Goal: Information Seeking & Learning: Learn about a topic

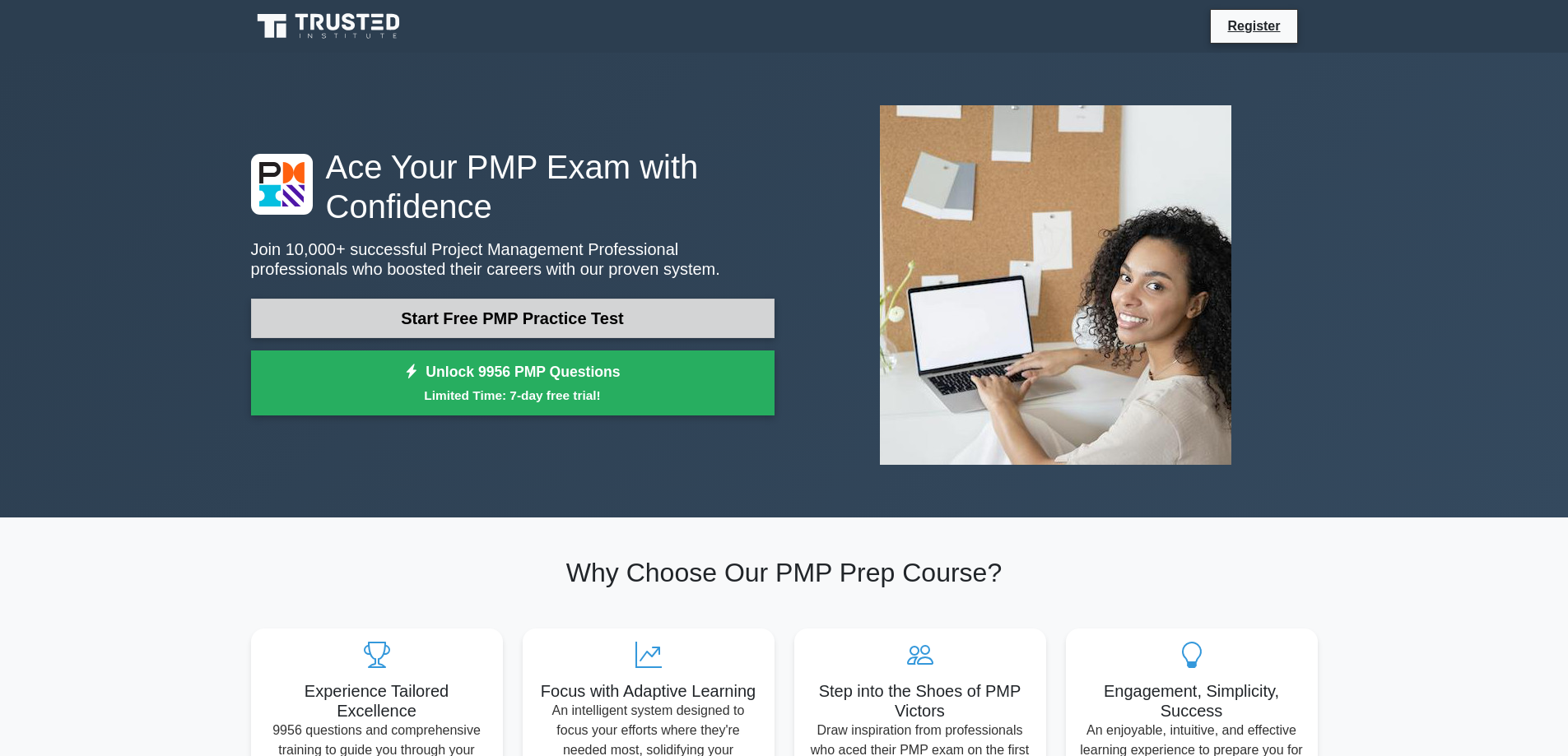
click at [507, 326] on link "Start Free PMP Practice Test" at bounding box center [513, 319] width 524 height 40
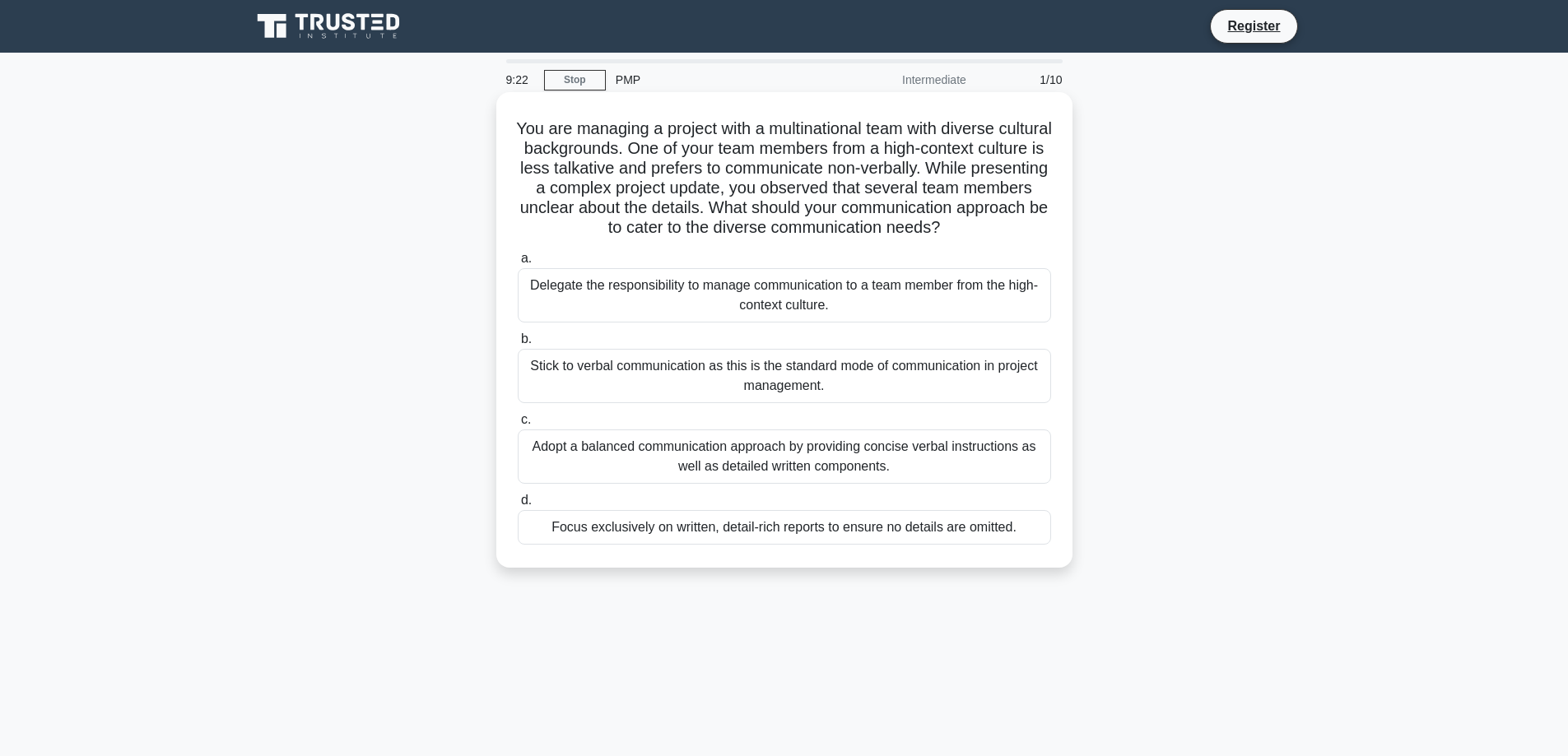
click at [702, 461] on div "Adopt a balanced communication approach by providing concise verbal instruction…" at bounding box center [784, 456] width 533 height 54
click at [518, 426] on input "c. Adopt a balanced communication approach by providing concise verbal instruct…" at bounding box center [518, 419] width 0 height 10
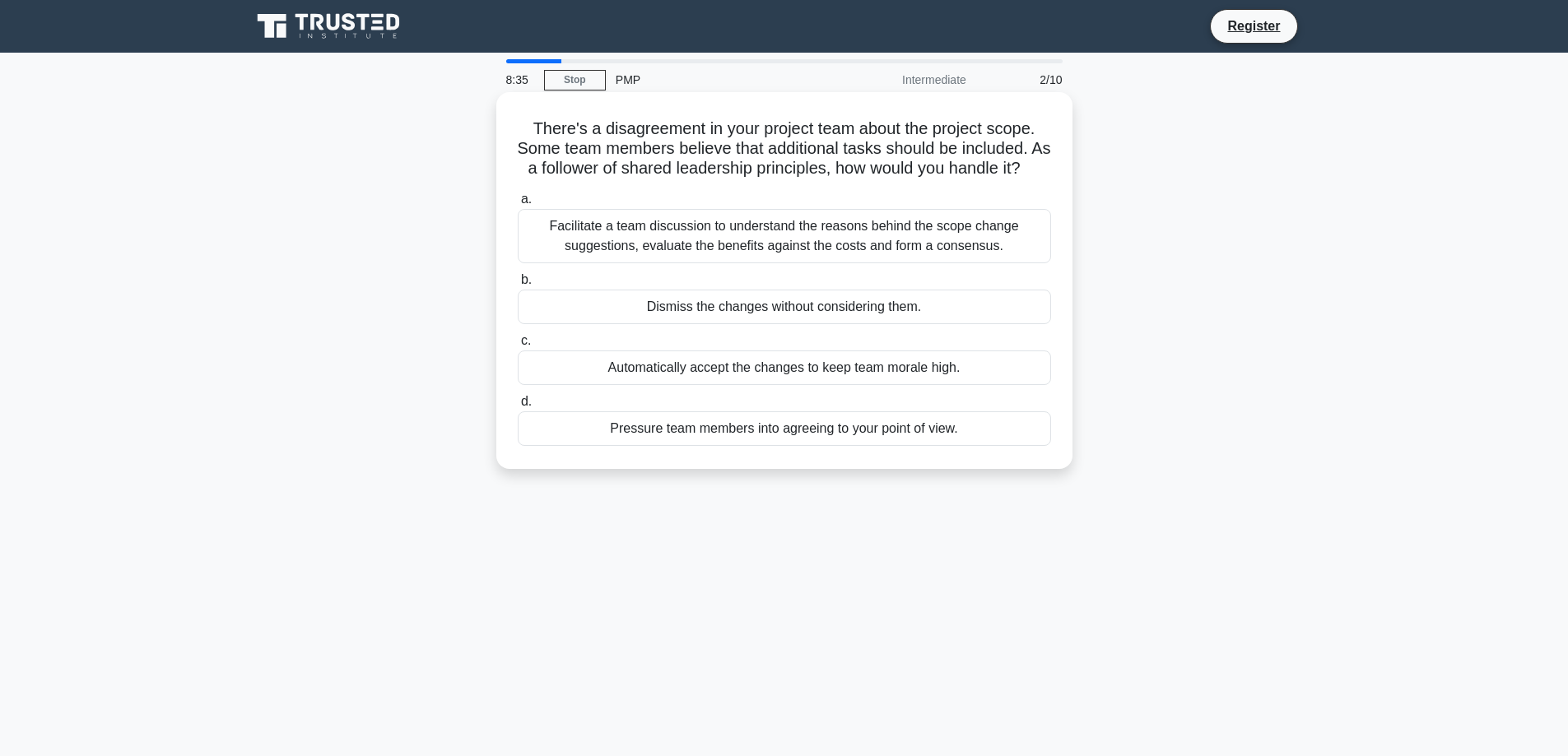
click at [796, 264] on div "Facilitate a team discussion to understand the reasons behind the scope change …" at bounding box center [784, 235] width 533 height 54
click at [518, 205] on input "a. Facilitate a team discussion to understand the reasons behind the scope chan…" at bounding box center [518, 199] width 0 height 10
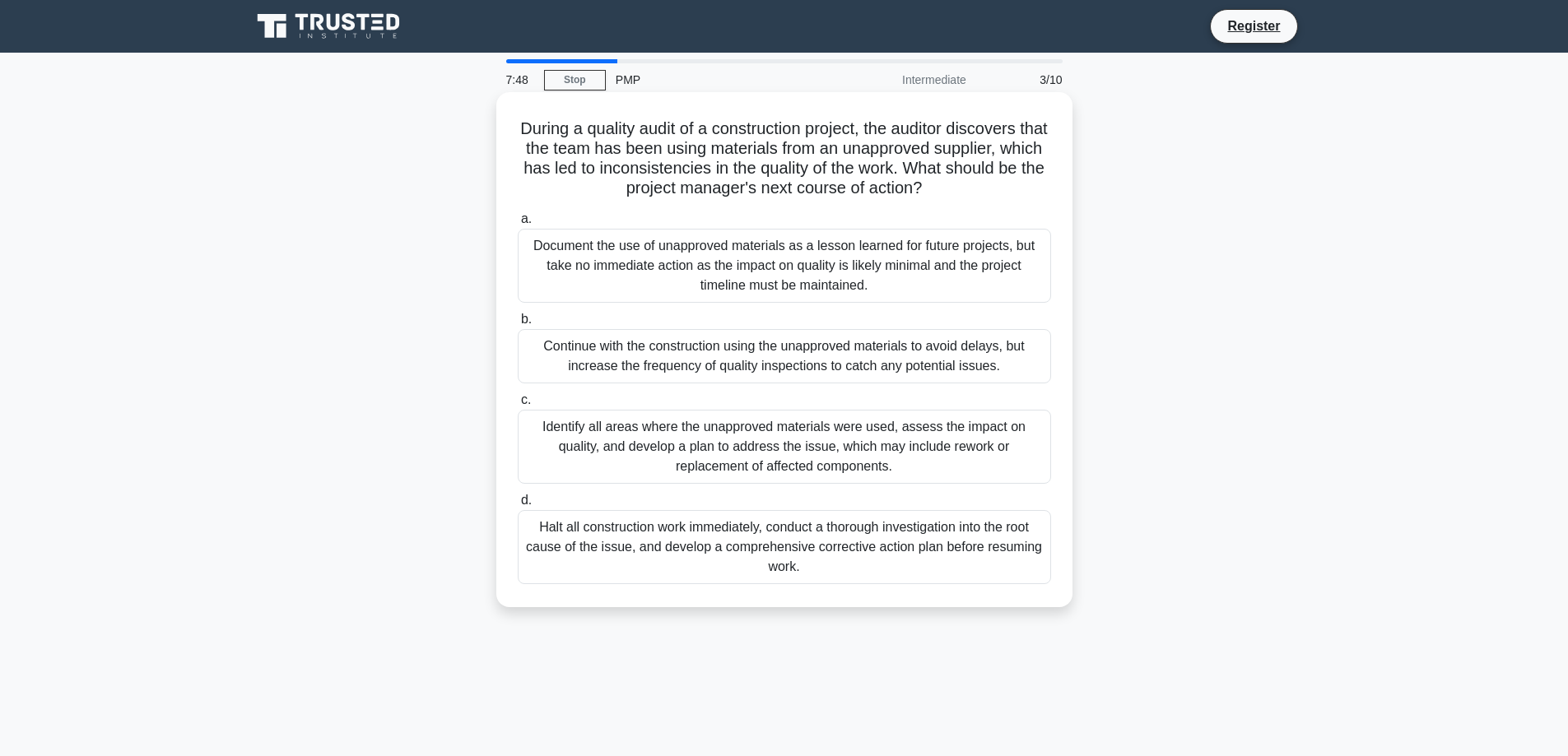
click at [887, 464] on div "Identify all areas where the unapproved materials were used, assess the impact …" at bounding box center [784, 447] width 533 height 74
click at [518, 406] on input "c. Identify all areas where the unapproved materials were used, assess the impa…" at bounding box center [518, 399] width 0 height 10
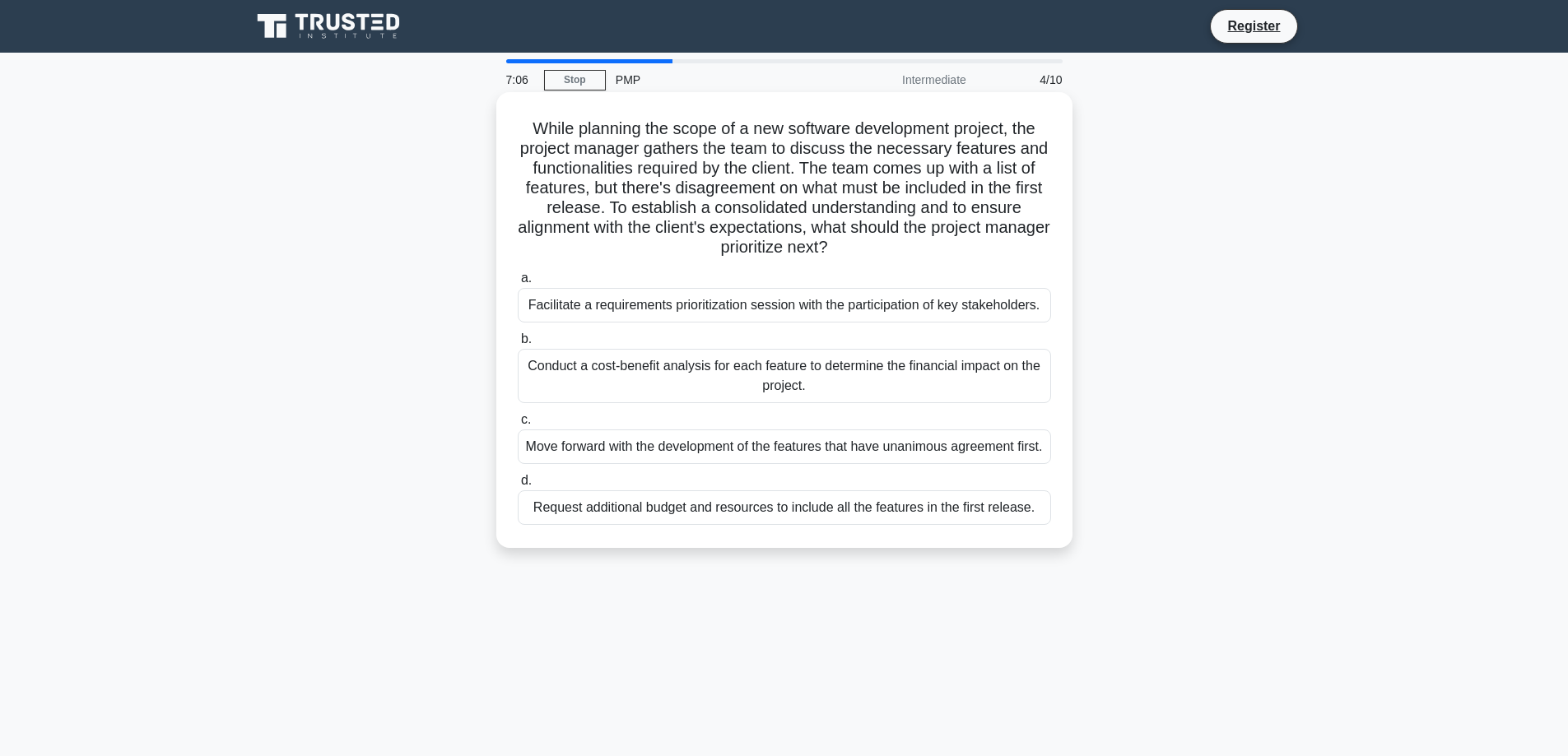
click at [952, 299] on div "Facilitate a requirements prioritization session with the participation of key …" at bounding box center [784, 305] width 533 height 34
click at [518, 284] on input "a. Facilitate a requirements prioritization session with the participation of k…" at bounding box center [518, 278] width 0 height 10
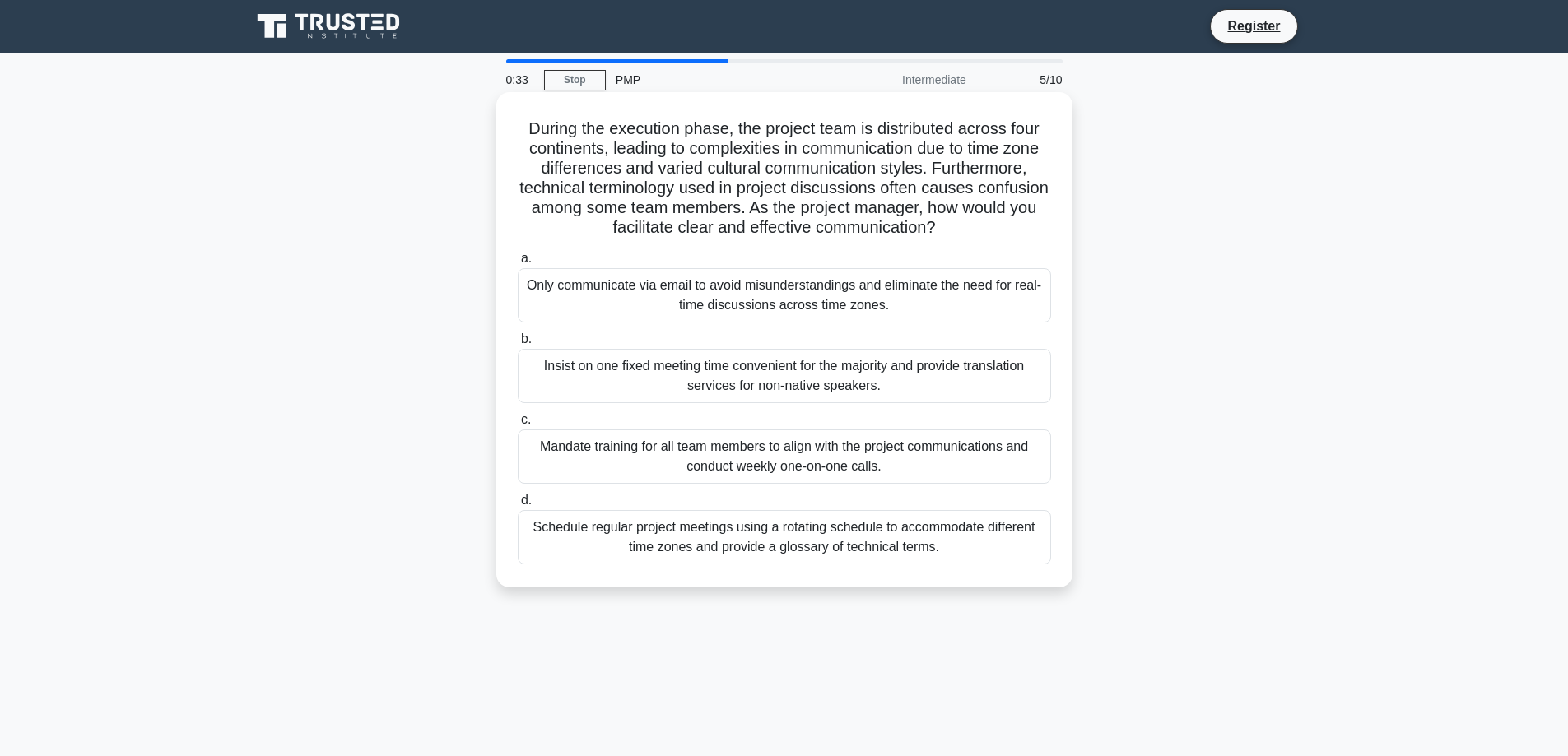
click at [750, 551] on div "Schedule regular project meetings using a rotating schedule to accommodate diff…" at bounding box center [784, 537] width 533 height 54
click at [518, 507] on input "d. Schedule regular project meetings using a rotating schedule to accommodate d…" at bounding box center [518, 500] width 0 height 10
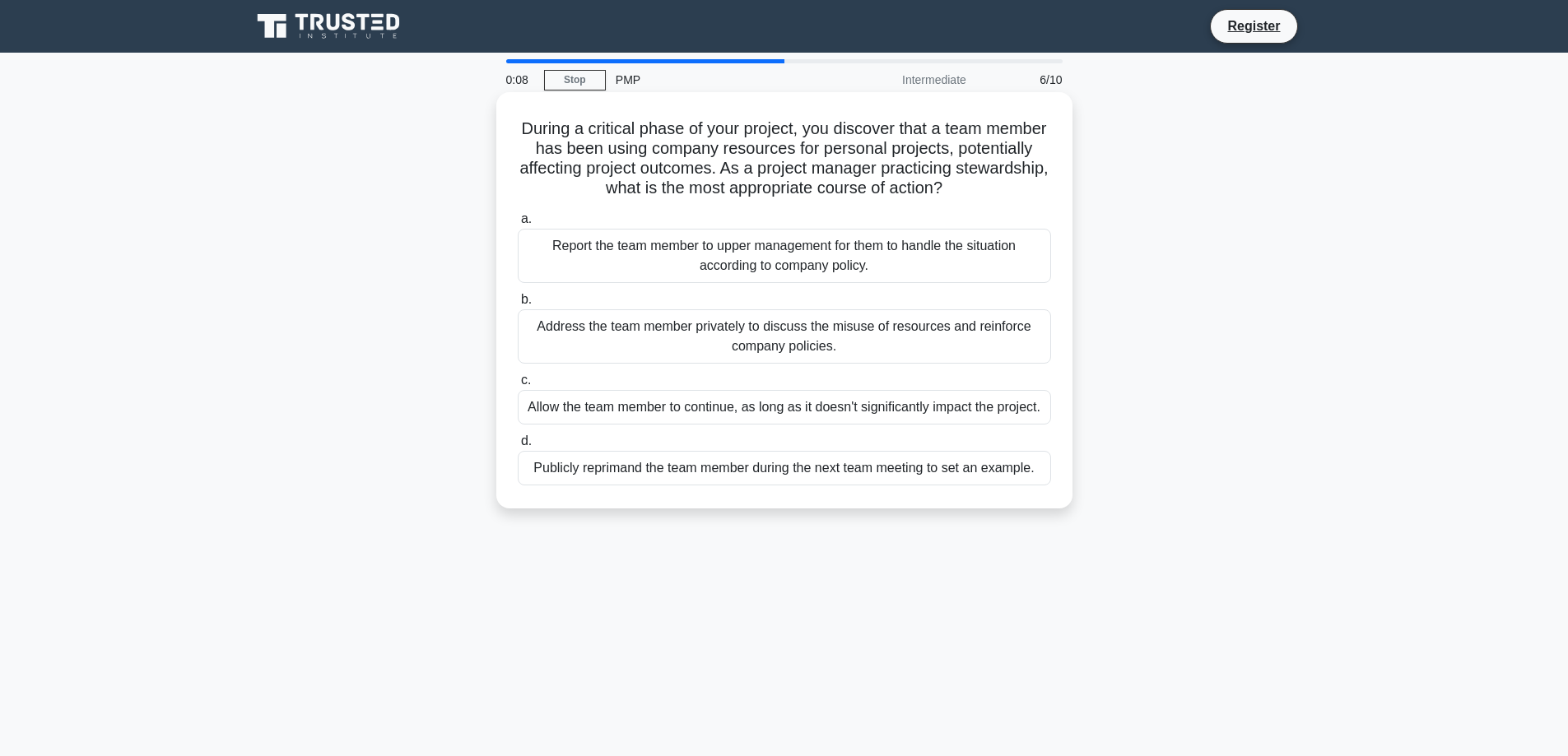
click at [830, 479] on div "Publicly reprimand the team member during the next team meeting to set an examp…" at bounding box center [784, 468] width 533 height 34
click at [518, 447] on input "d. Publicly reprimand the team member during the next team meeting to set an ex…" at bounding box center [518, 441] width 0 height 10
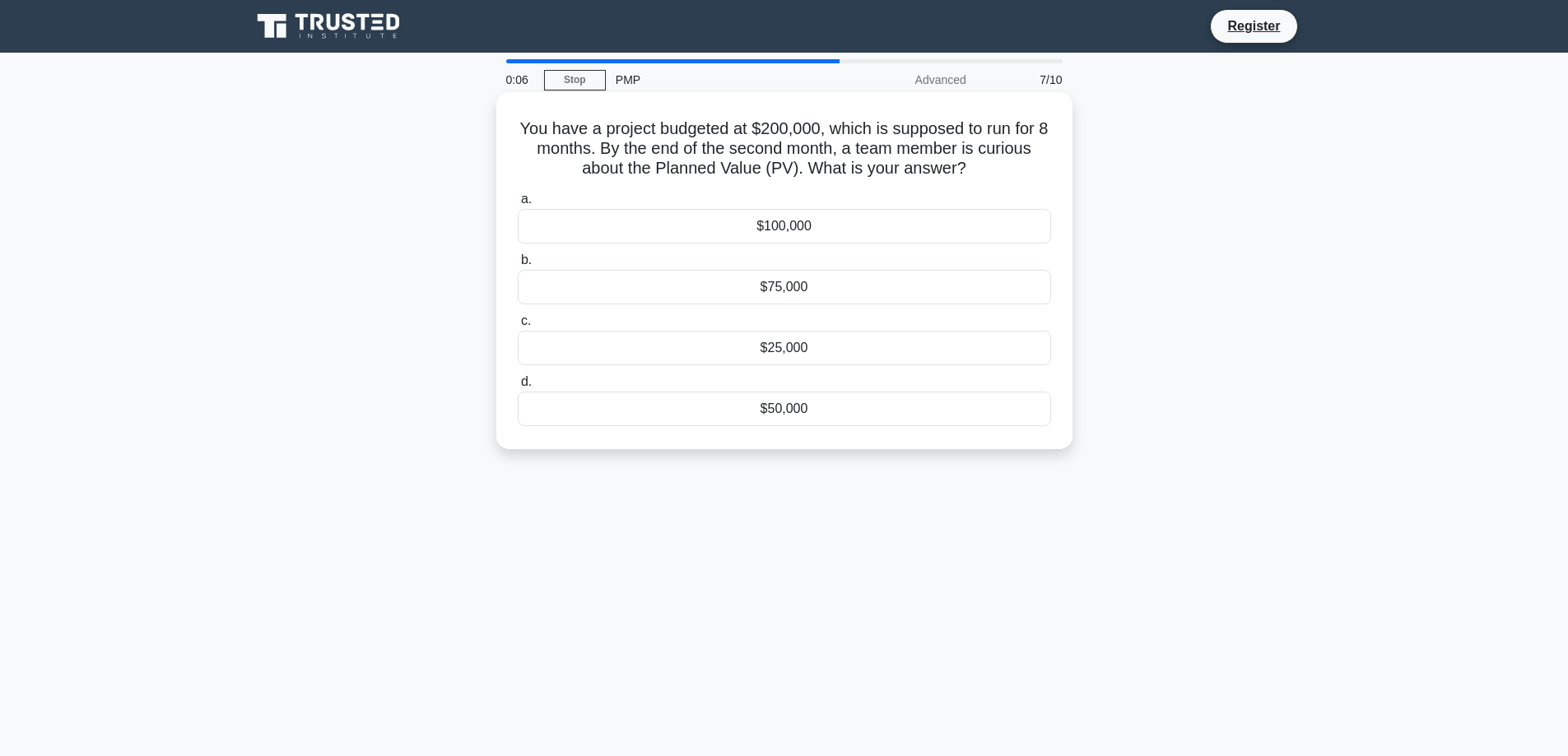
click at [800, 221] on div "$100,000" at bounding box center [784, 226] width 533 height 34
click at [518, 205] on input "a. $100,000" at bounding box center [518, 199] width 0 height 10
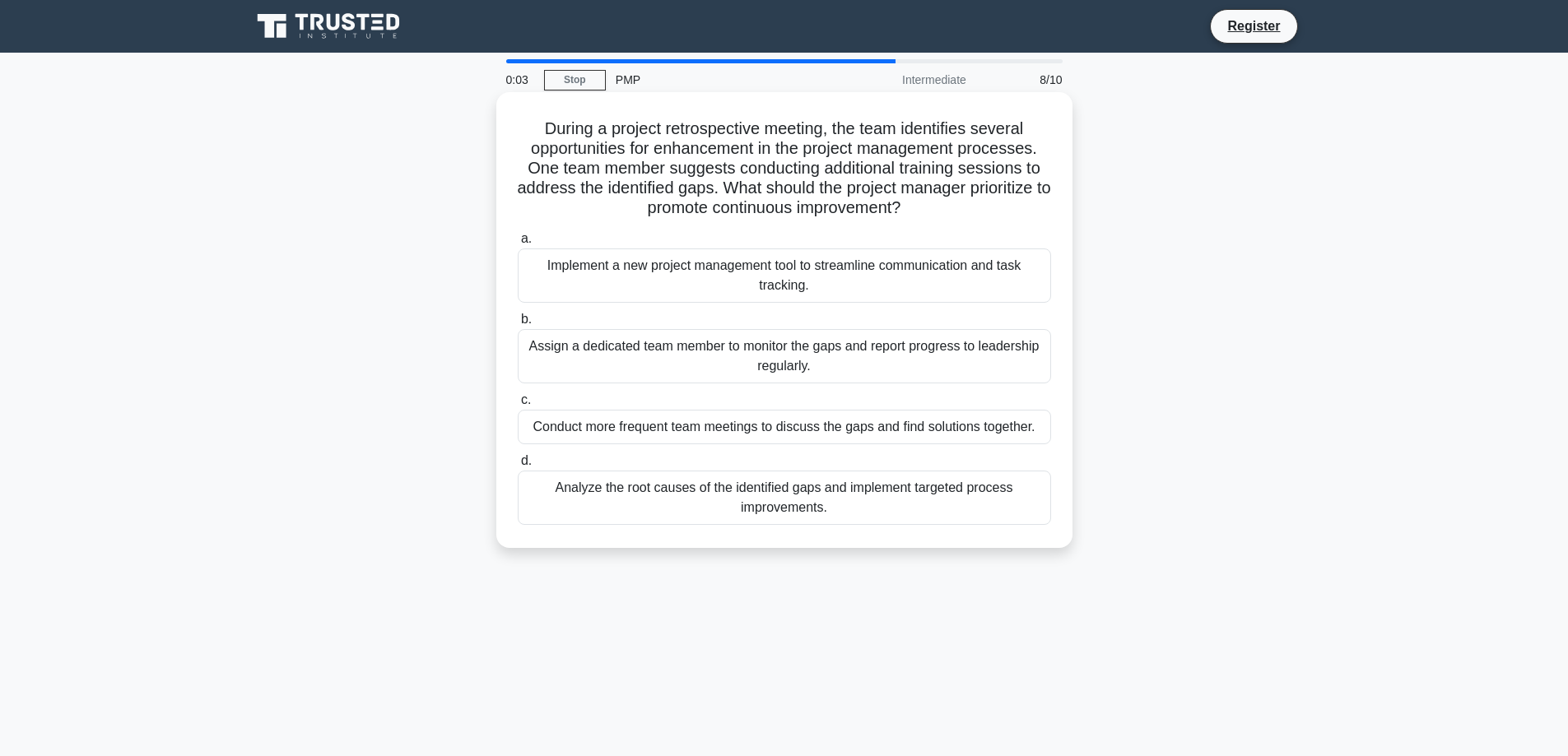
click at [765, 372] on div "Assign a dedicated team member to monitor the gaps and report progress to leade…" at bounding box center [784, 356] width 533 height 54
click at [518, 325] on input "b. Assign a dedicated team member to monitor the gaps and report progress to le…" at bounding box center [518, 319] width 0 height 10
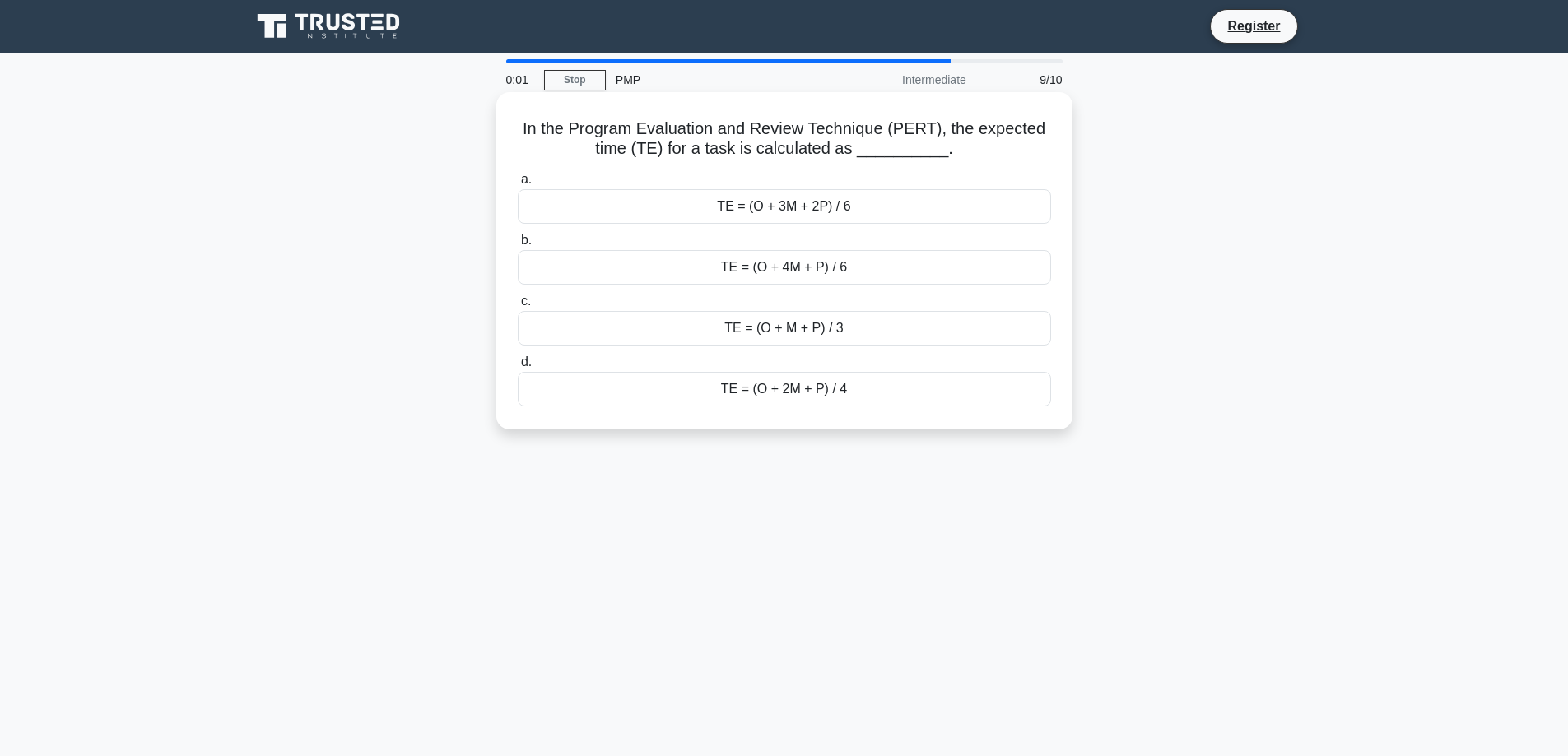
click at [849, 202] on div "TE = (O + 3M + 2P) / 6" at bounding box center [784, 207] width 533 height 34
click at [518, 185] on input "a. TE = (O + 3M + 2P) / 6" at bounding box center [518, 179] width 0 height 10
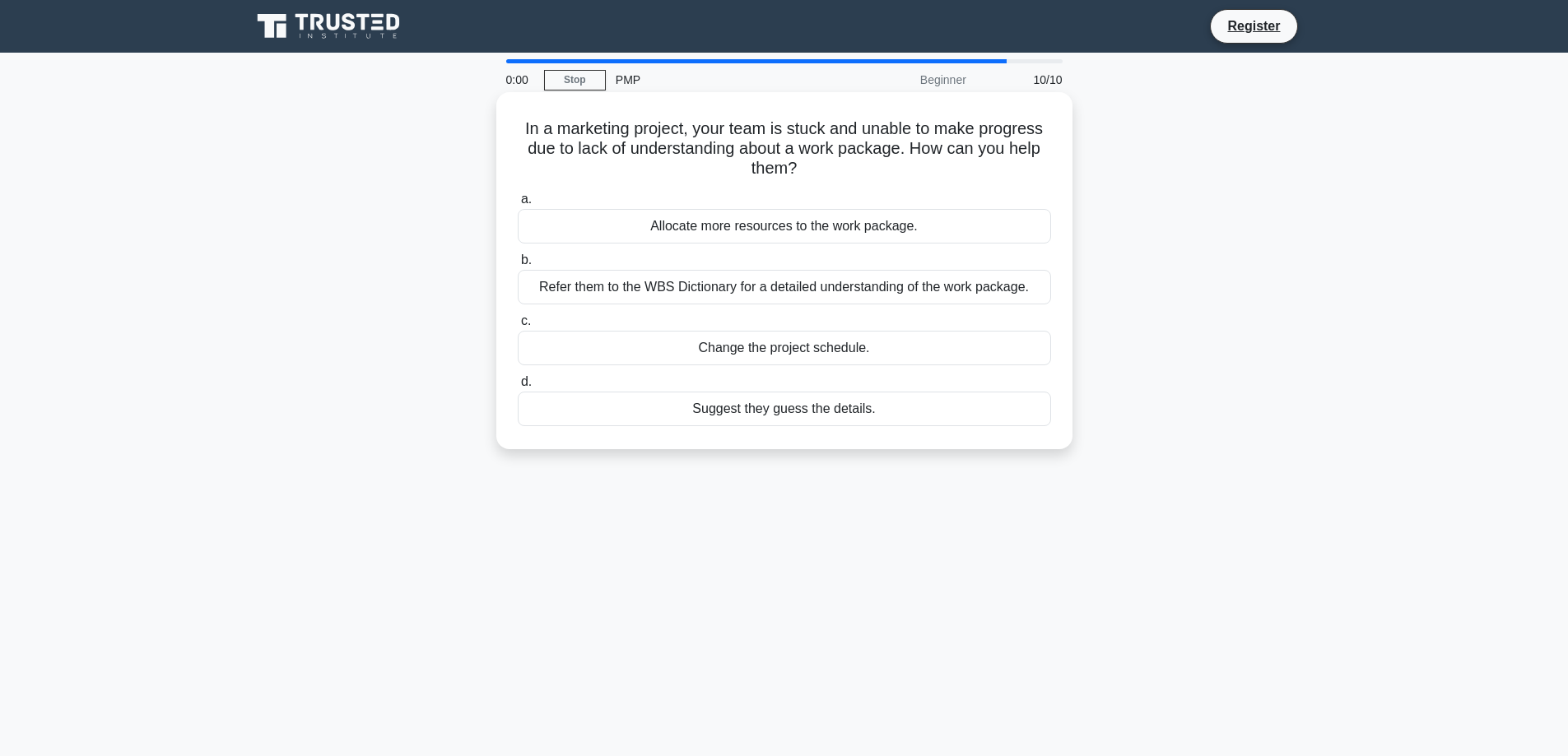
click at [788, 233] on div "Allocate more resources to the work package." at bounding box center [784, 226] width 533 height 34
click at [518, 205] on input "a. Allocate more resources to the work package." at bounding box center [518, 199] width 0 height 10
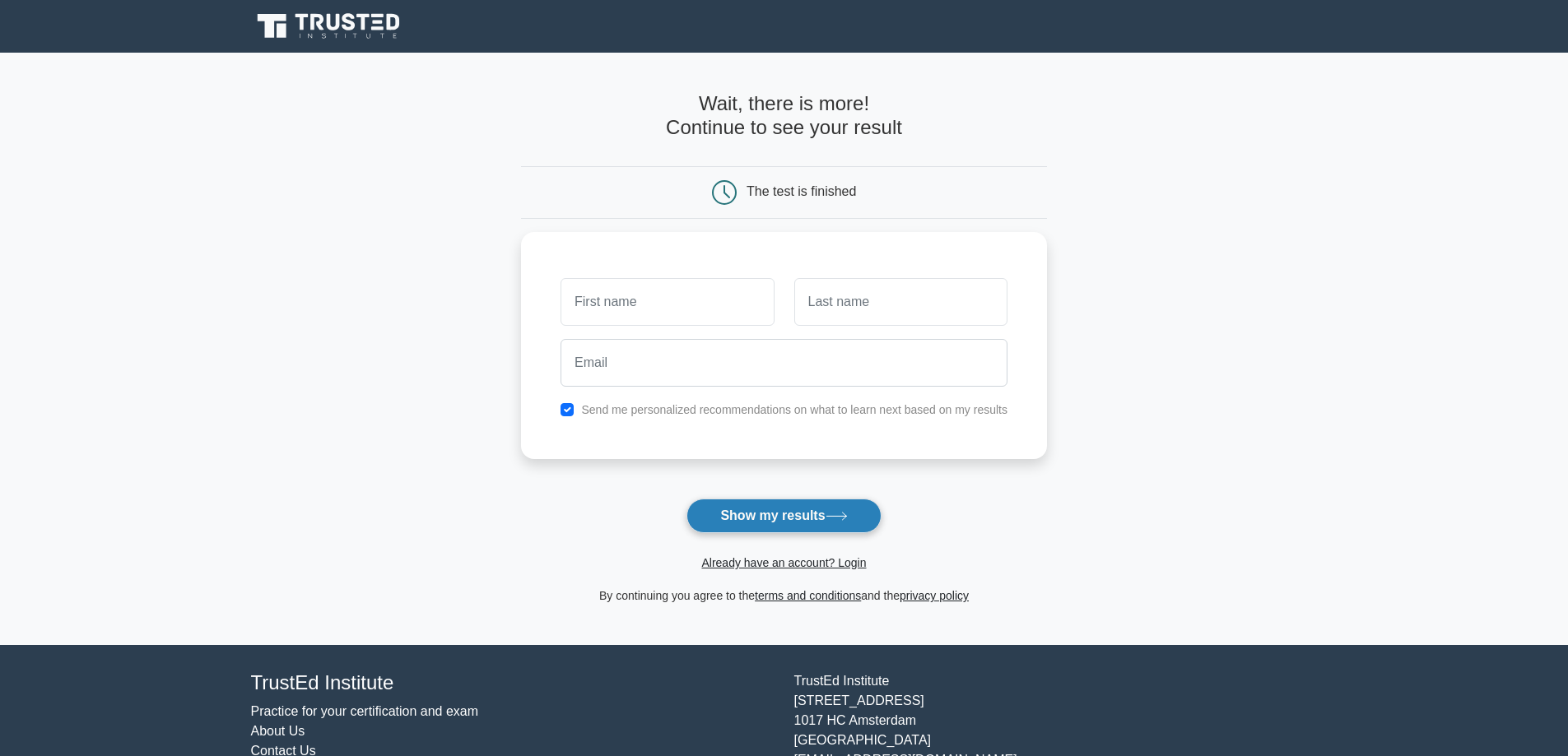
click at [753, 523] on button "Show my results" at bounding box center [784, 516] width 194 height 34
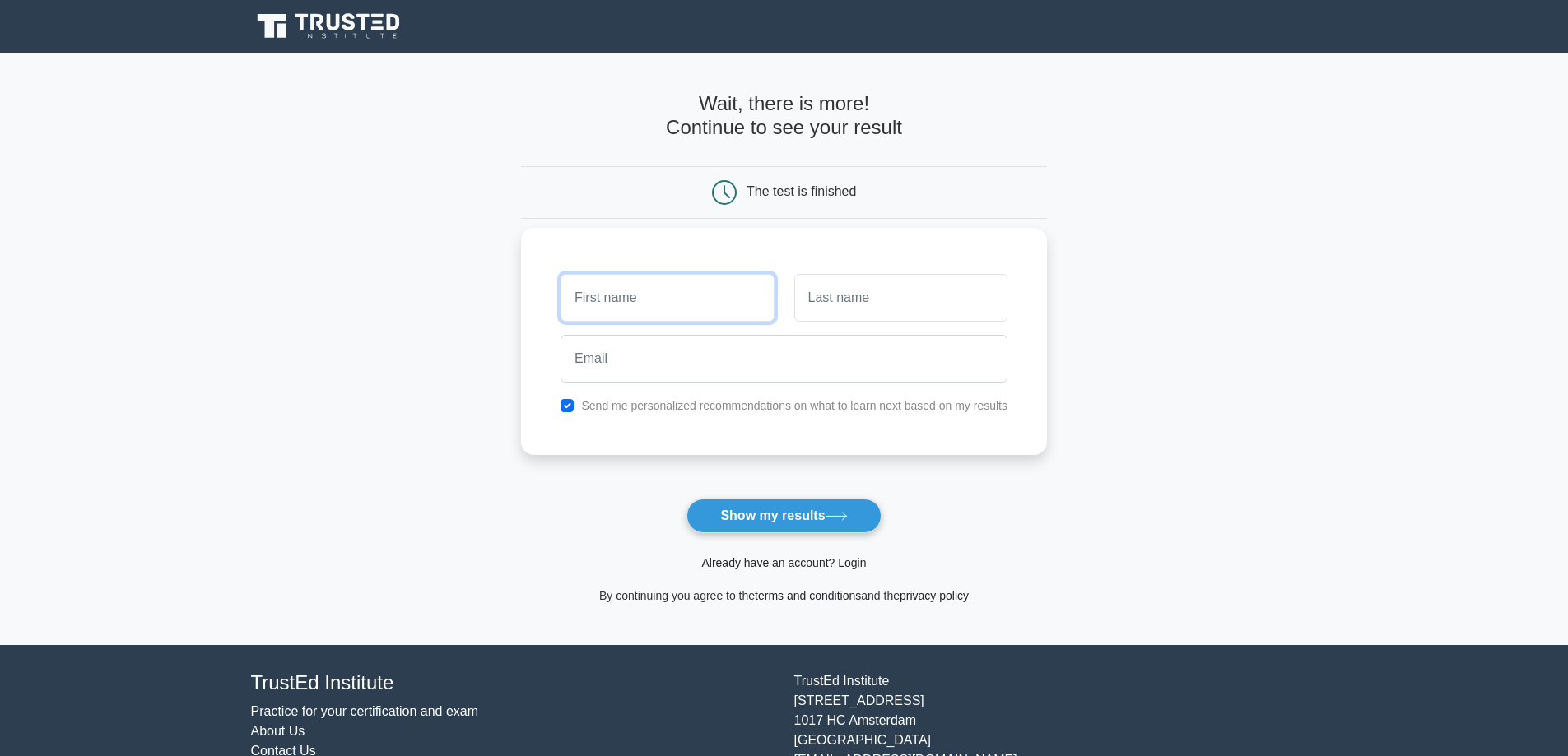
click at [606, 304] on input "text" at bounding box center [667, 298] width 213 height 47
type input "[PERSON_NAME]"
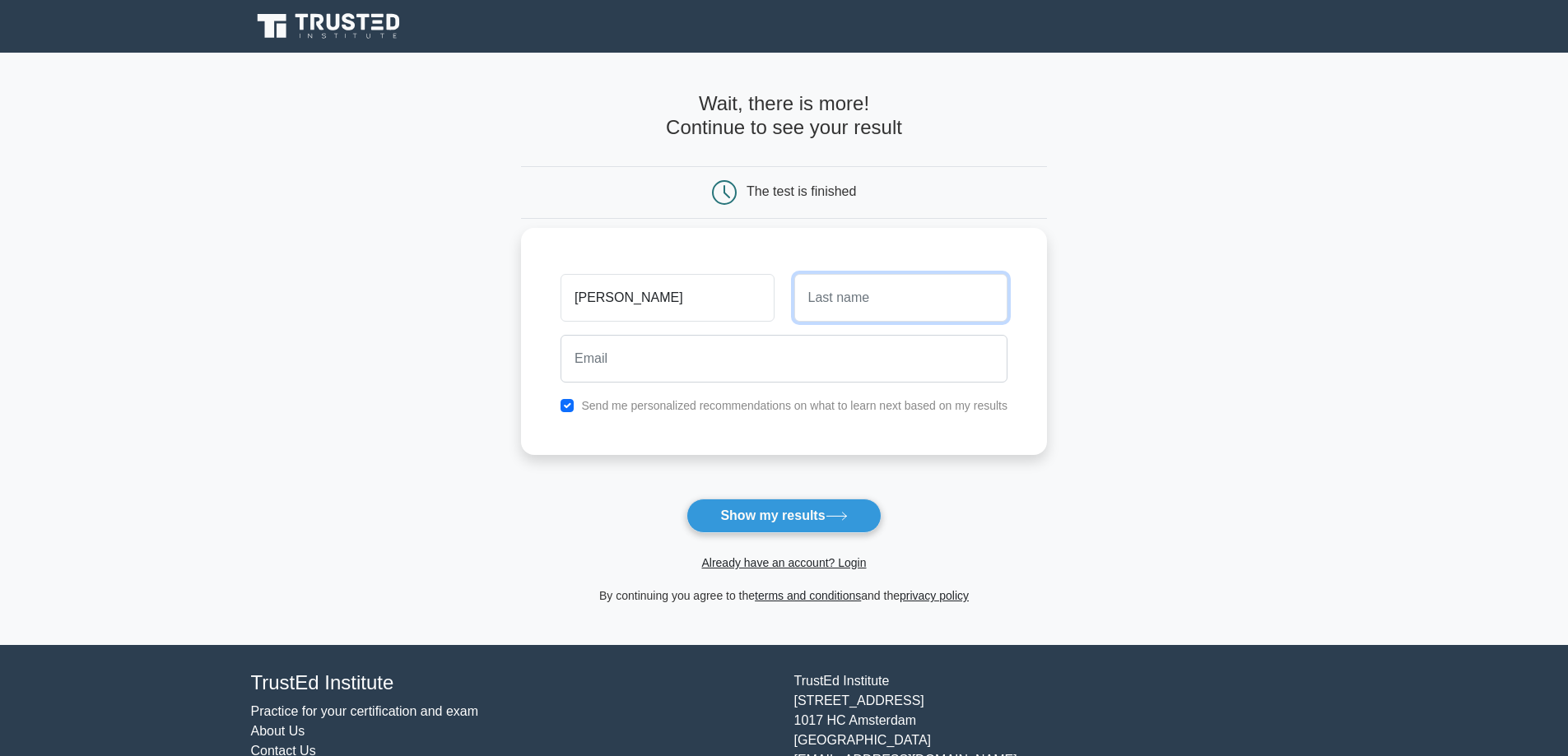
click at [865, 310] on input "text" at bounding box center [900, 298] width 213 height 47
type input "[PERSON_NAME]"
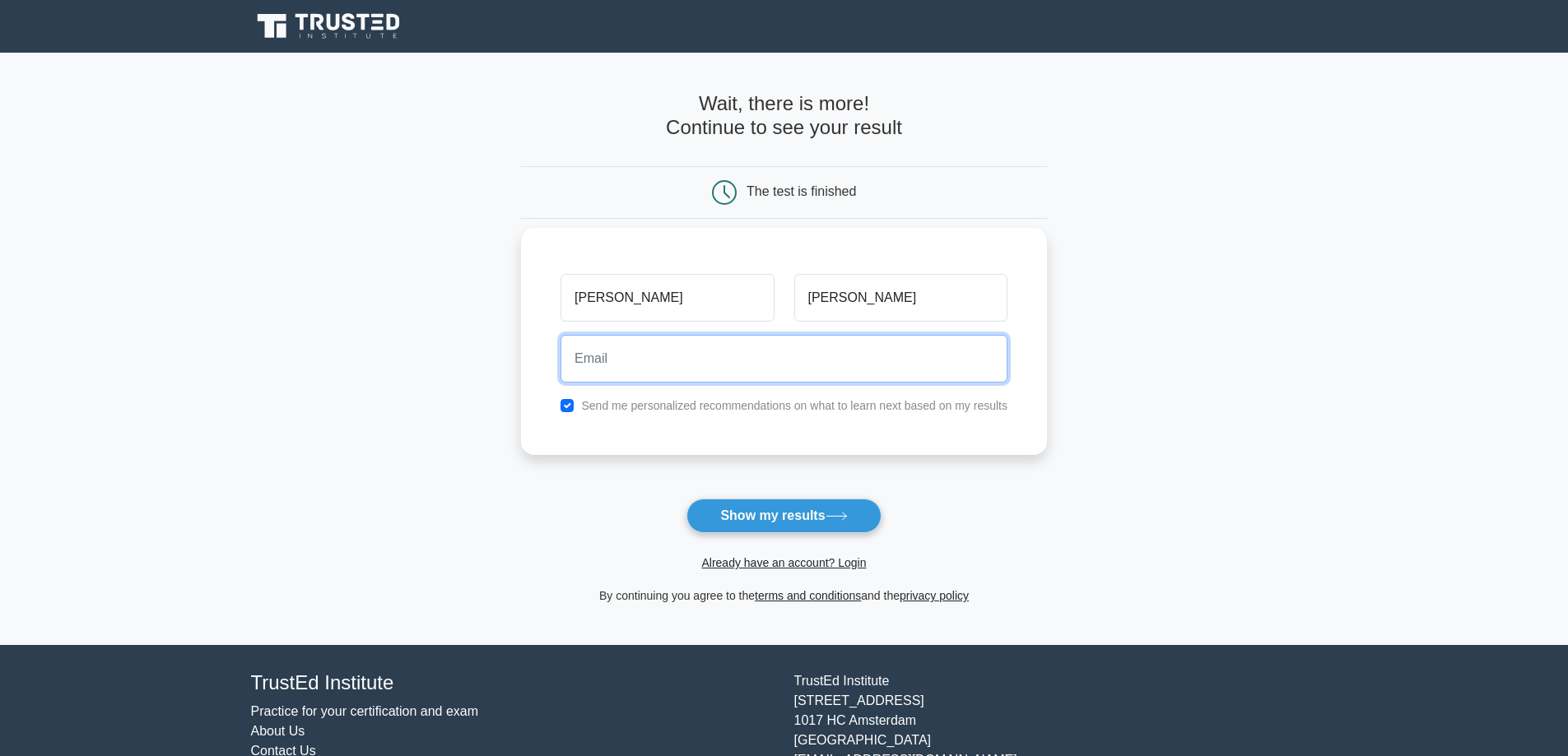
click at [712, 364] on input "email" at bounding box center [784, 359] width 447 height 47
type input "[EMAIL_ADDRESS][DOMAIN_NAME]"
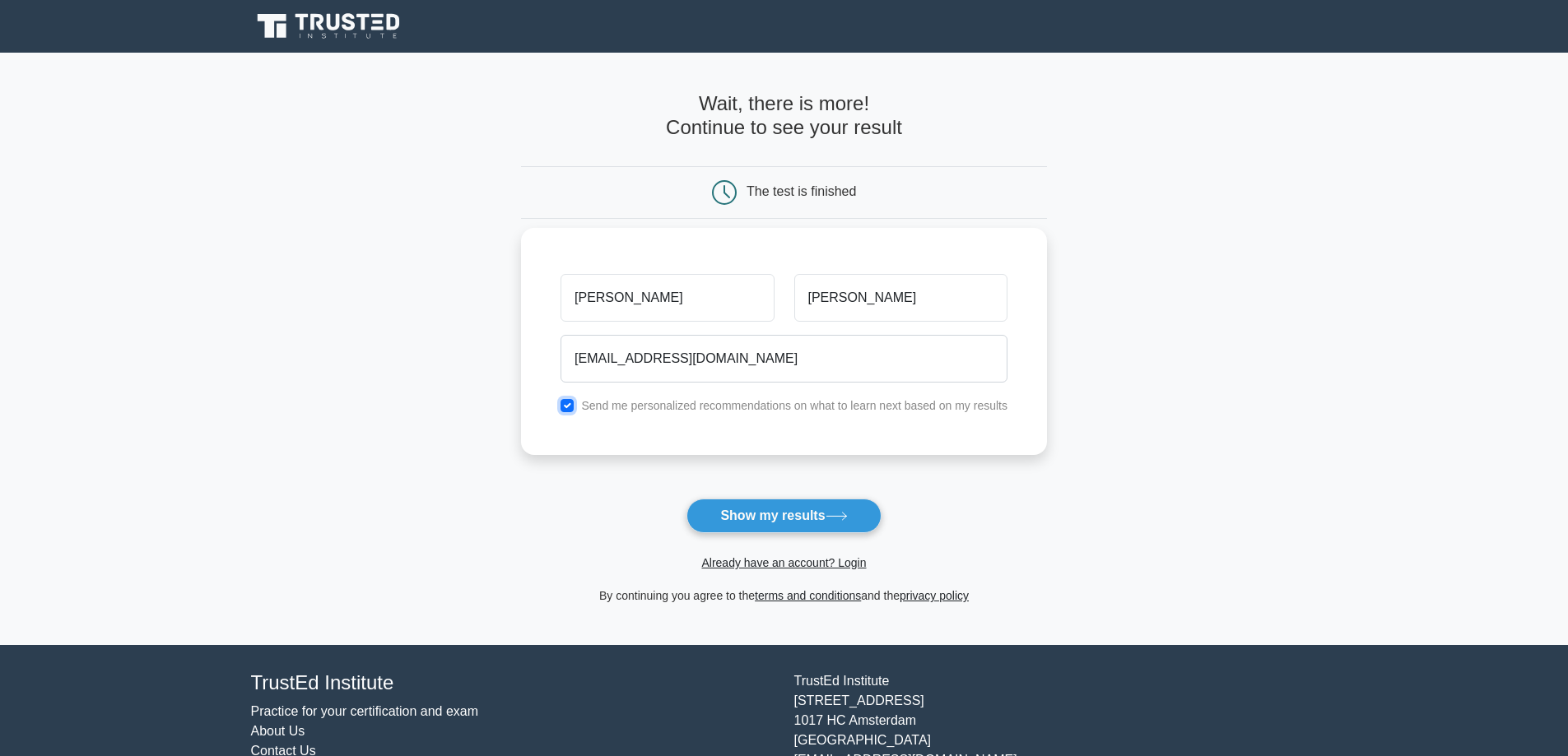
click at [569, 406] on input "checkbox" at bounding box center [567, 406] width 13 height 13
click at [569, 410] on input "checkbox" at bounding box center [567, 406] width 13 height 13
checkbox input "true"
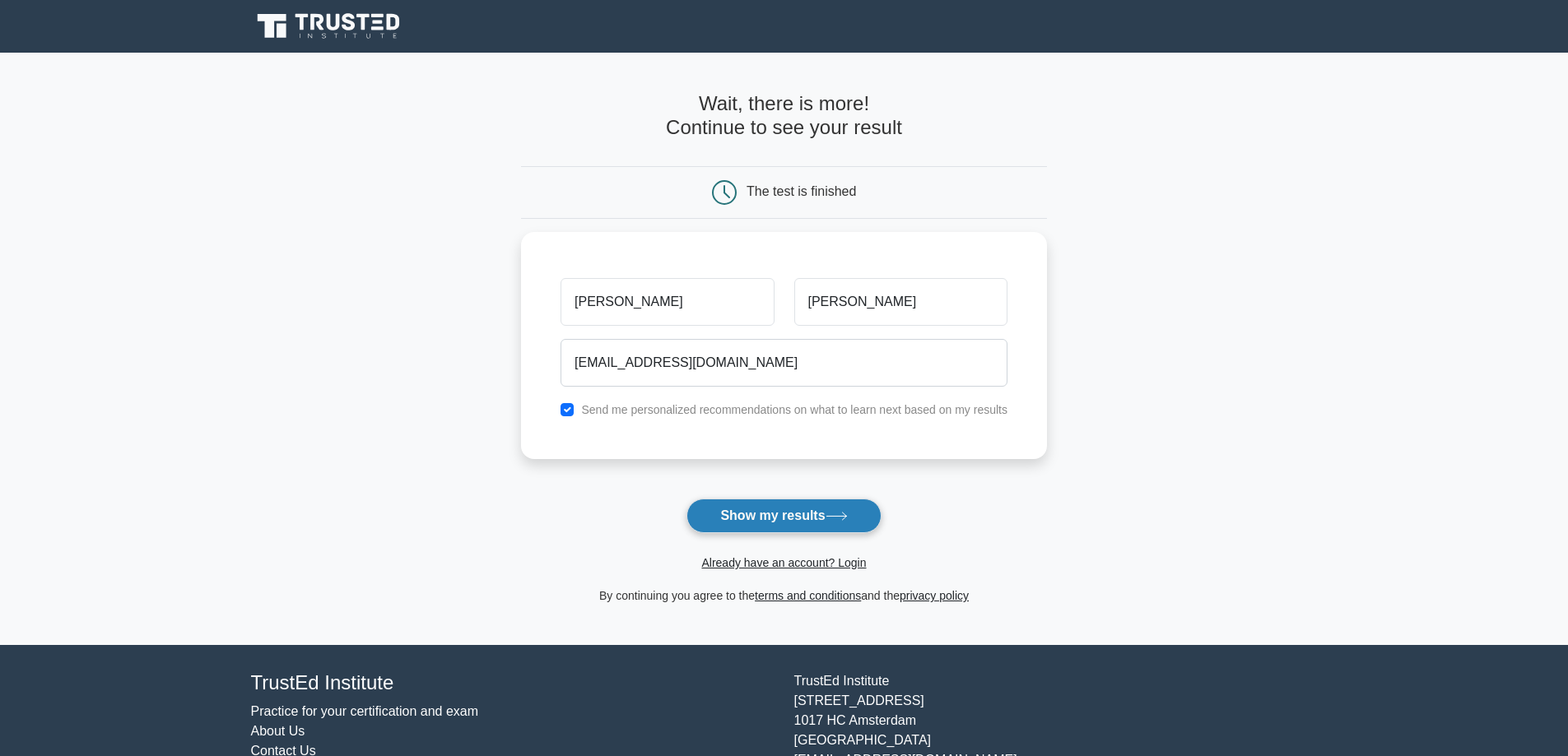
click at [770, 515] on button "Show my results" at bounding box center [784, 516] width 194 height 34
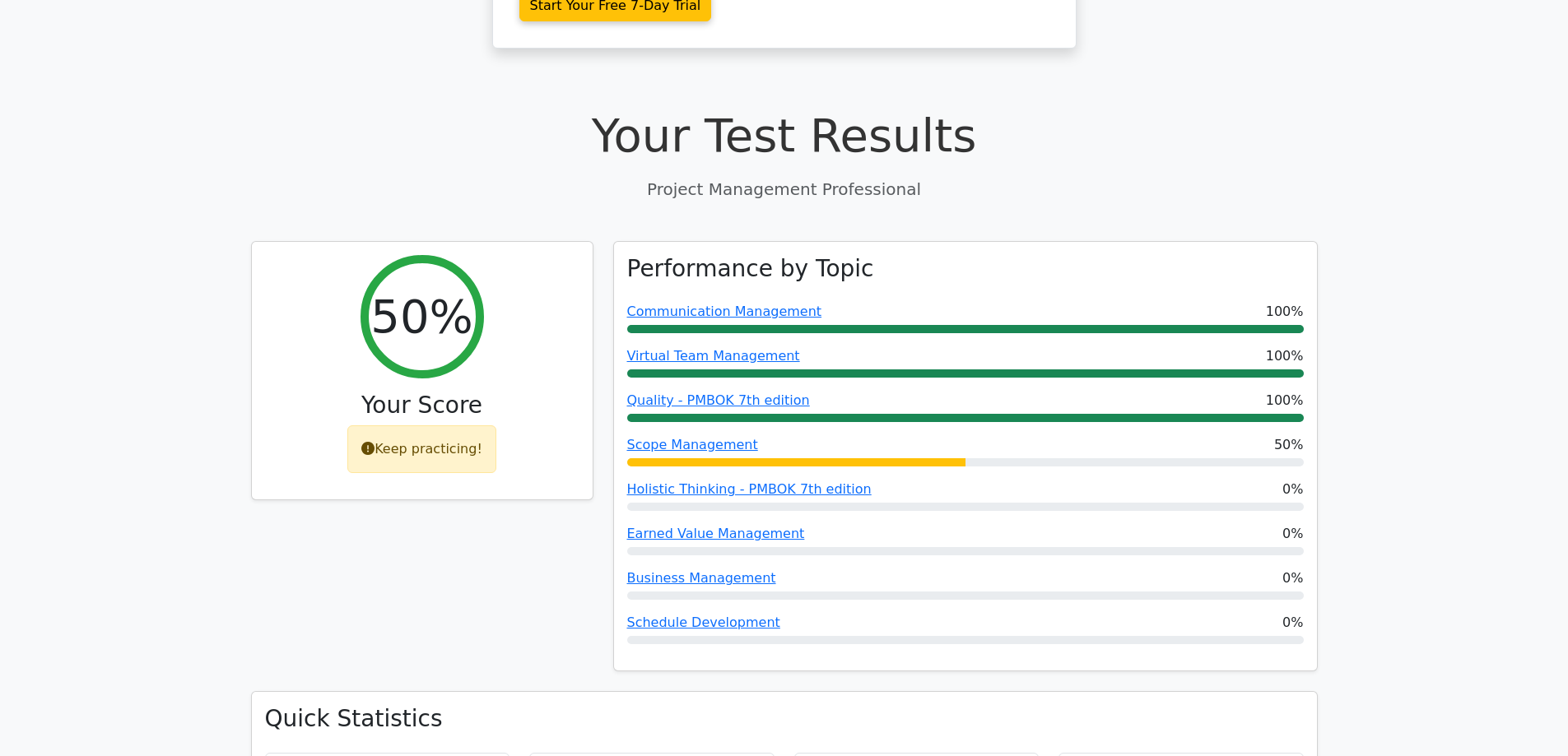
scroll to position [502, 0]
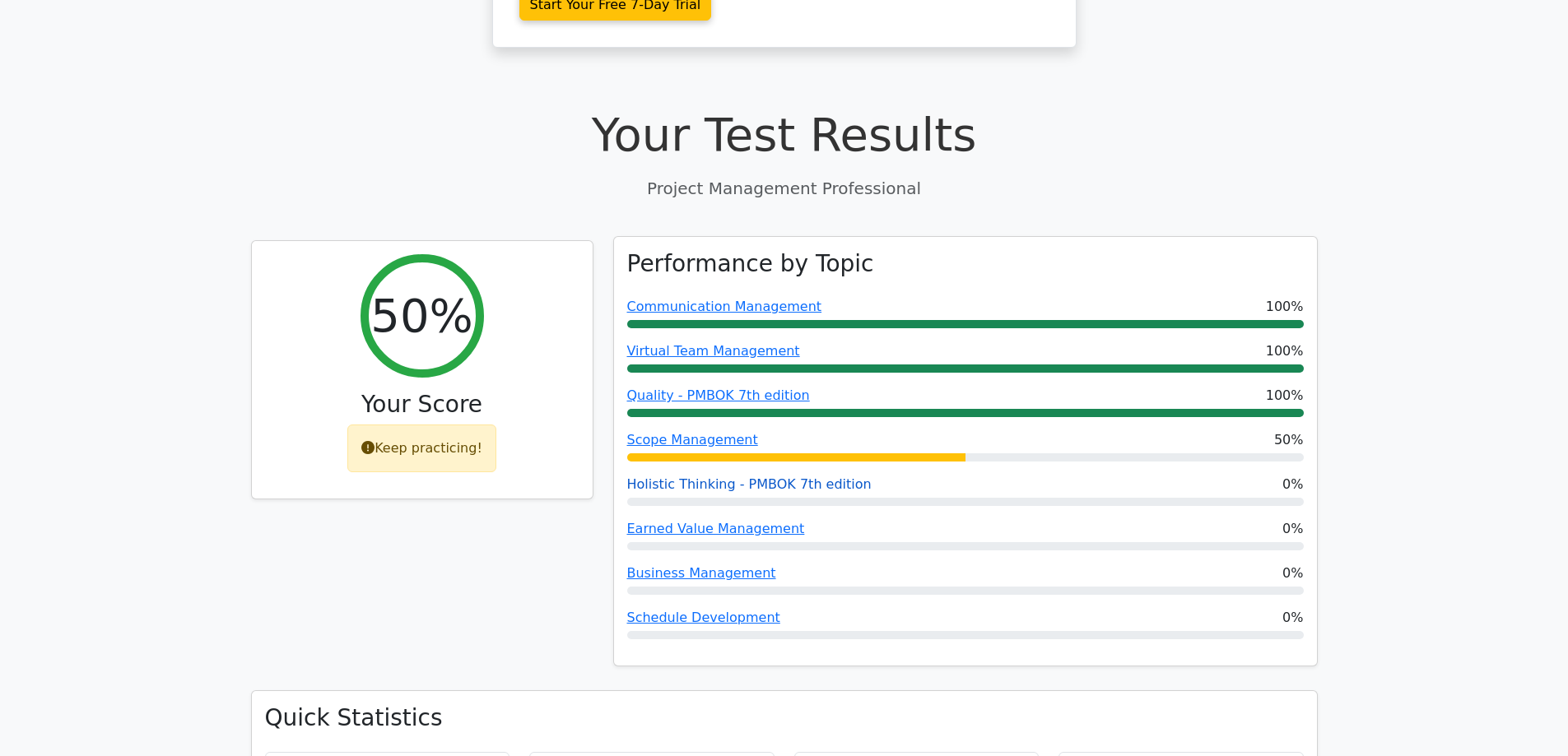
click at [797, 476] on link "Holistic Thinking - PMBOK 7th edition" at bounding box center [749, 484] width 245 height 15
